Goal: Information Seeking & Learning: Find specific page/section

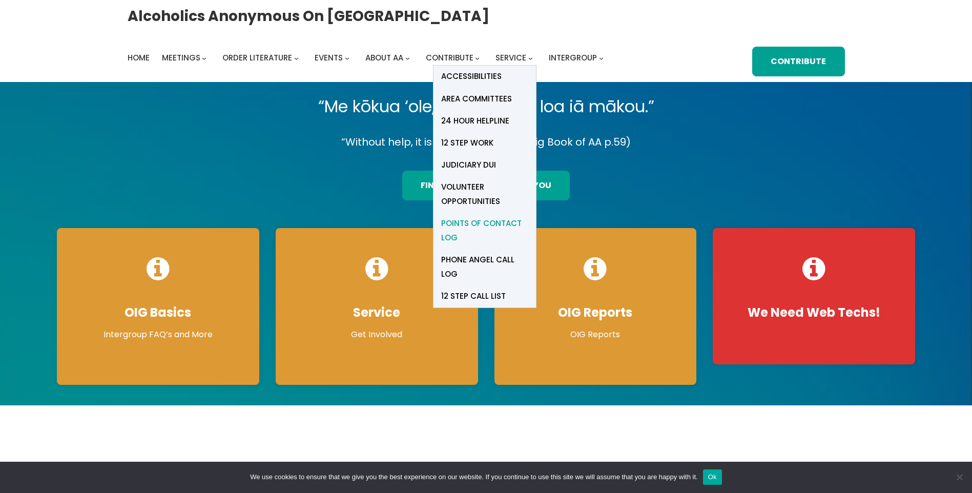
click at [461, 224] on span "Points of Contact Log" at bounding box center [484, 230] width 87 height 29
click at [471, 296] on span "12 Step Call List" at bounding box center [473, 296] width 65 height 14
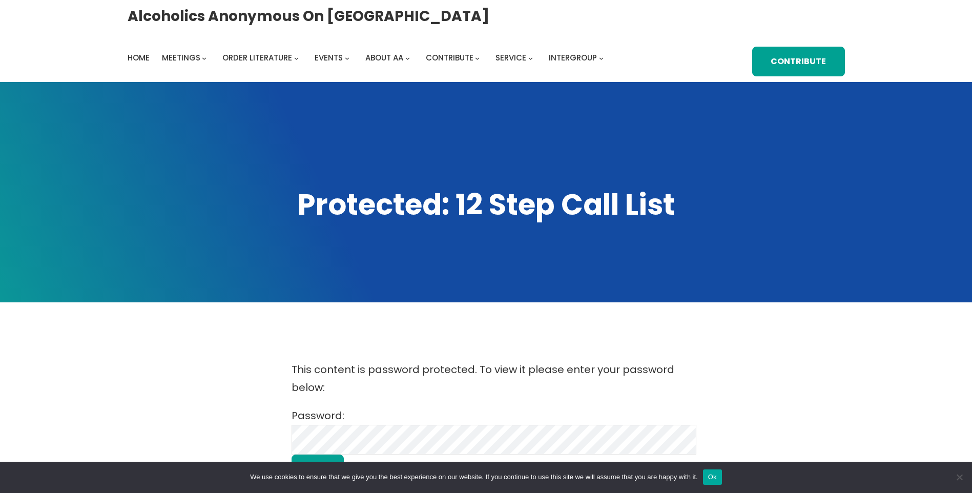
click at [600, 20] on div "Alcoholics Anonymous on [GEOGRAPHIC_DATA] Home Meetings Physical Meetings Onlin…" at bounding box center [486, 41] width 717 height 71
